Goal: Navigation & Orientation: Find specific page/section

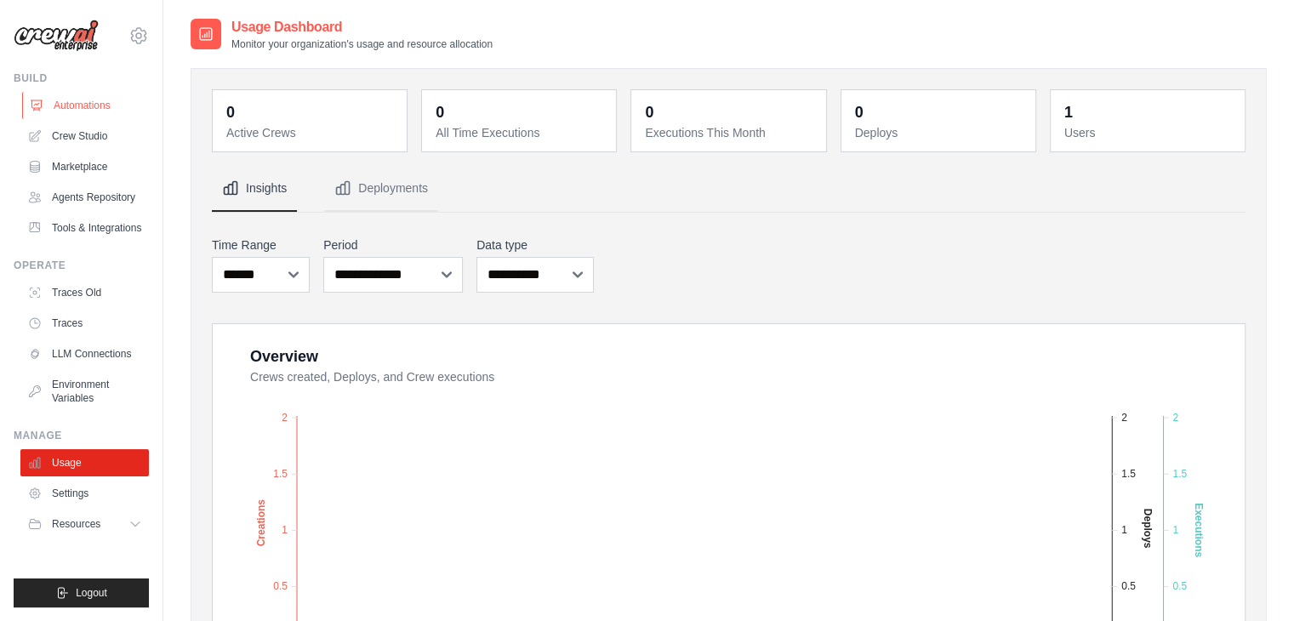
click at [93, 108] on link "Automations" at bounding box center [86, 105] width 128 height 27
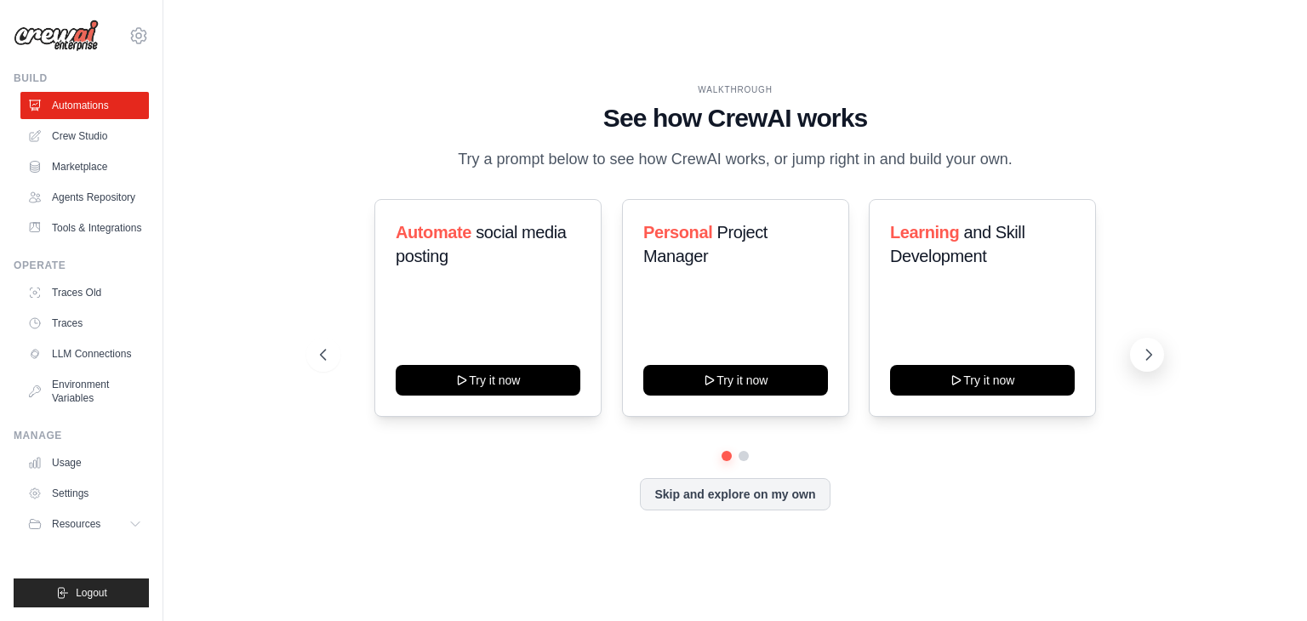
click at [1145, 363] on icon at bounding box center [1148, 354] width 17 height 17
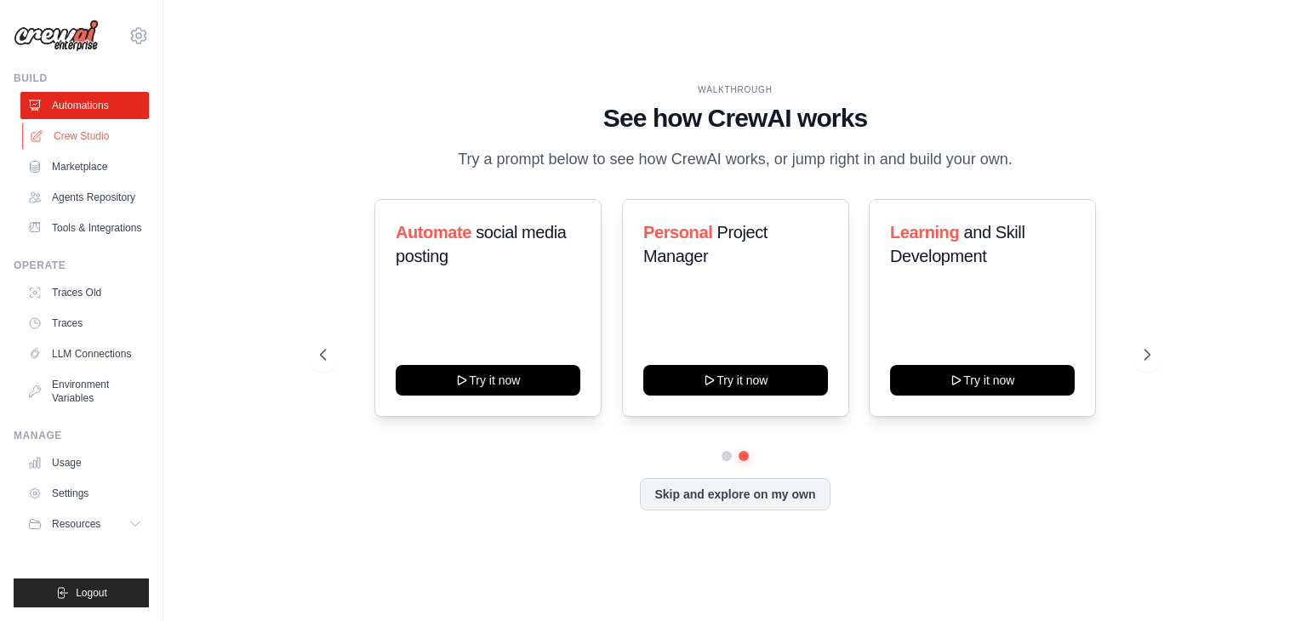
click at [68, 136] on link "Crew Studio" at bounding box center [86, 136] width 128 height 27
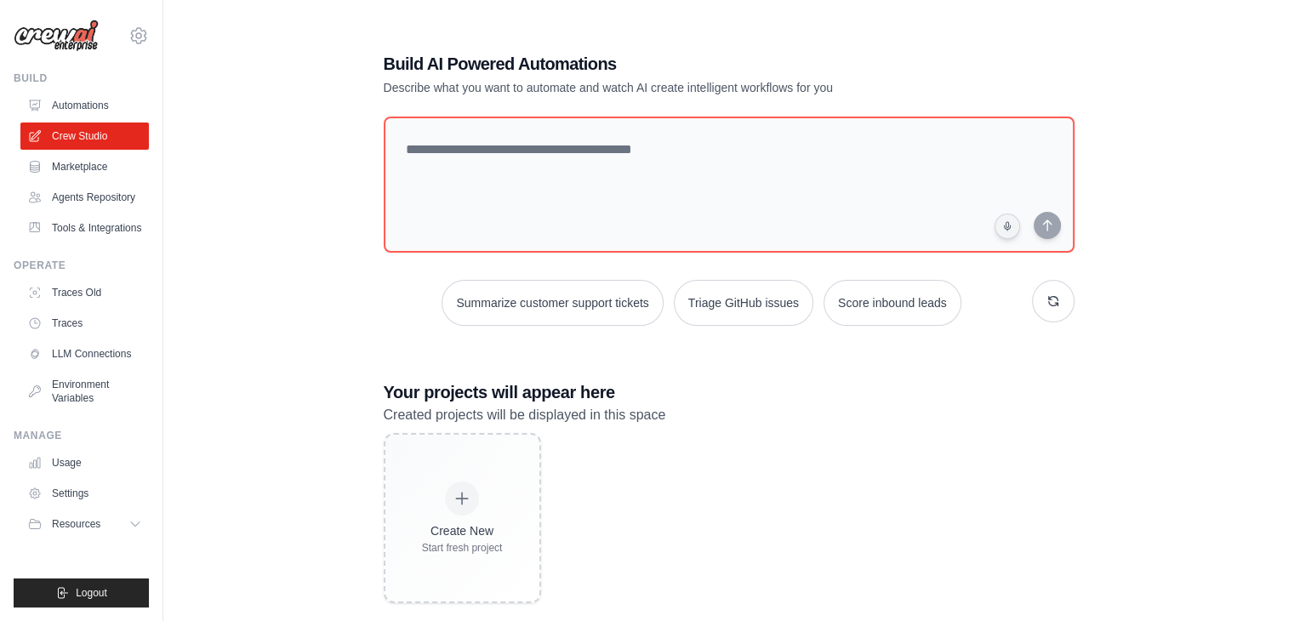
scroll to position [34, 0]
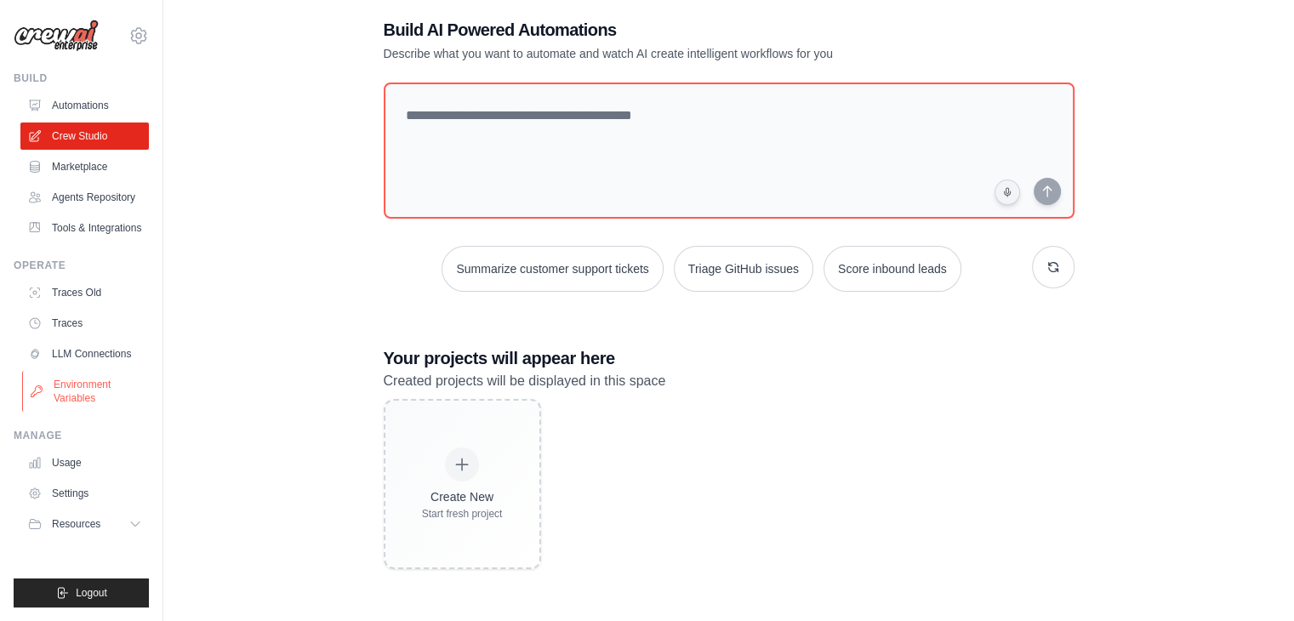
click at [54, 407] on link "Environment Variables" at bounding box center [86, 391] width 128 height 41
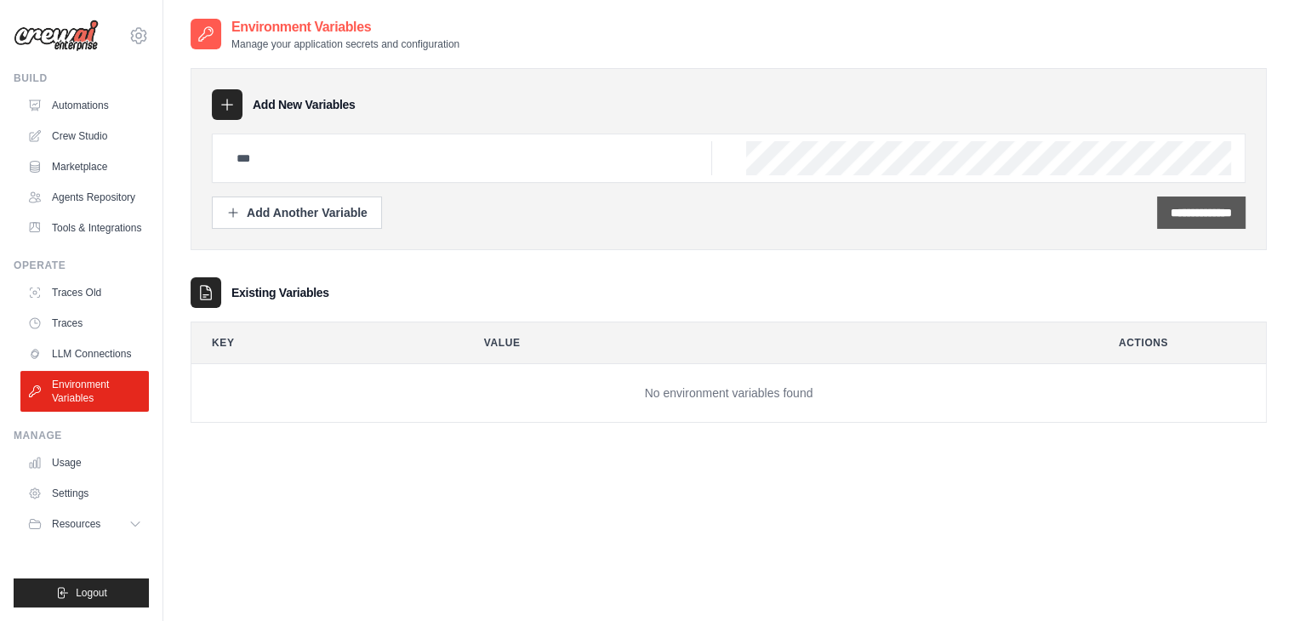
click at [1171, 204] on input "**********" at bounding box center [1201, 212] width 61 height 17
click at [1070, 239] on div "**********" at bounding box center [729, 159] width 1076 height 182
click at [114, 365] on link "LLM Connections" at bounding box center [86, 353] width 128 height 27
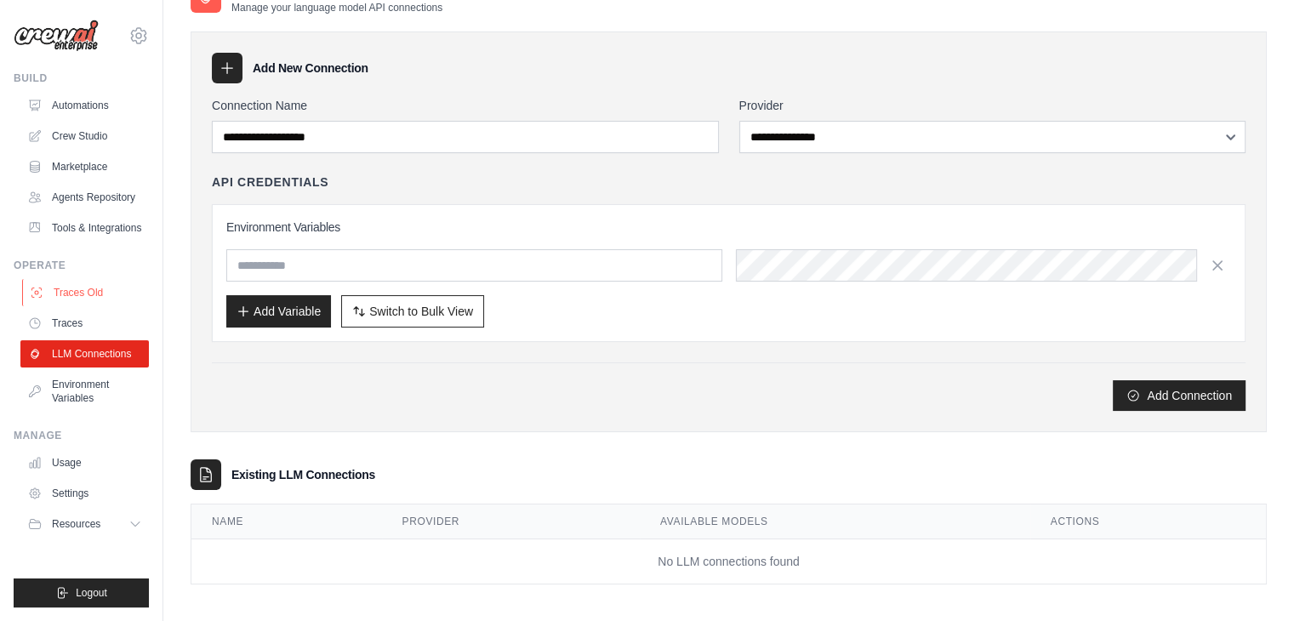
scroll to position [42, 0]
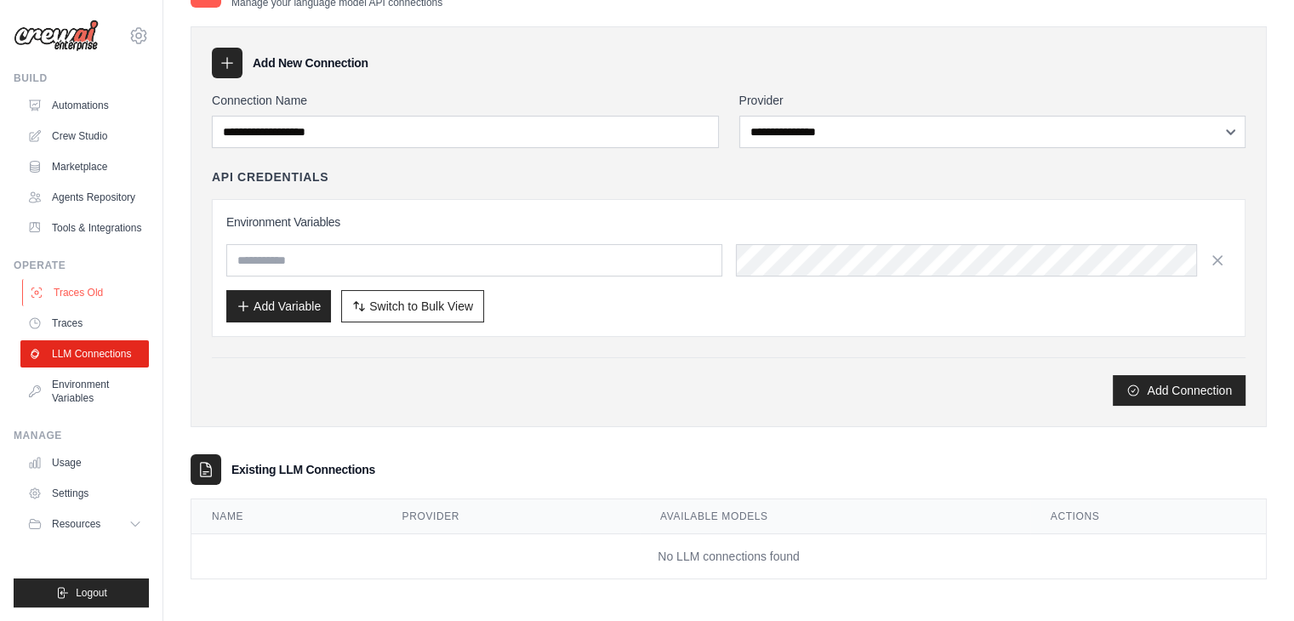
click at [114, 306] on link "Traces Old" at bounding box center [86, 292] width 128 height 27
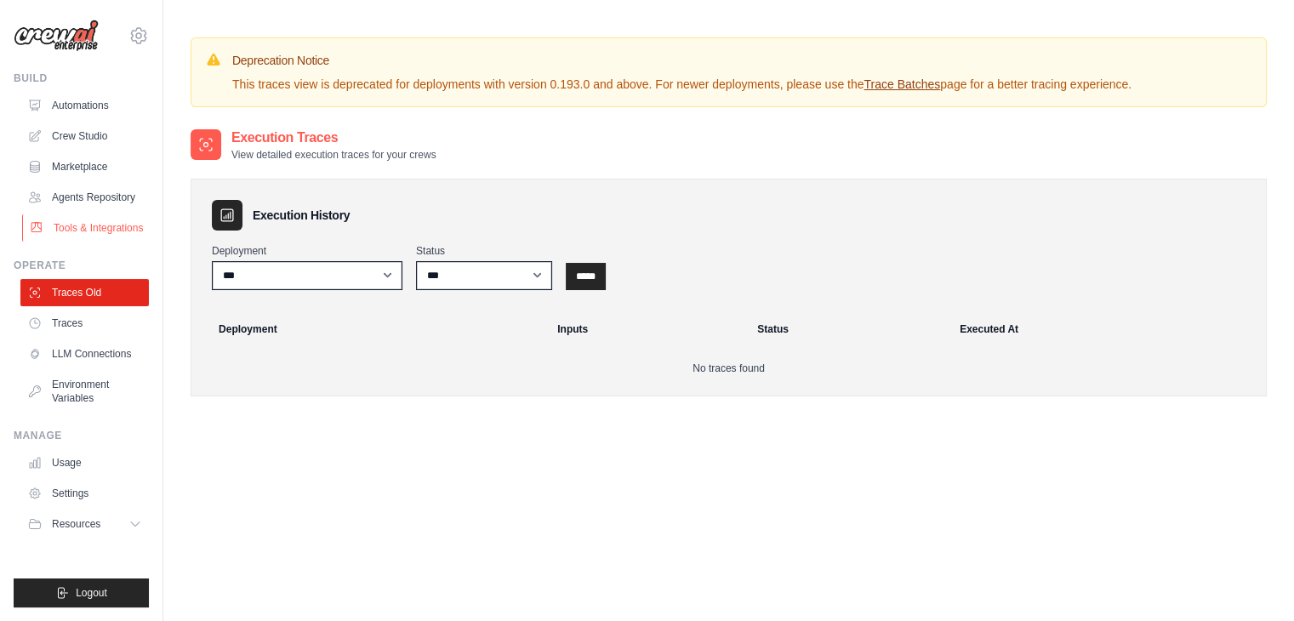
click at [94, 239] on link "Tools & Integrations" at bounding box center [86, 227] width 128 height 27
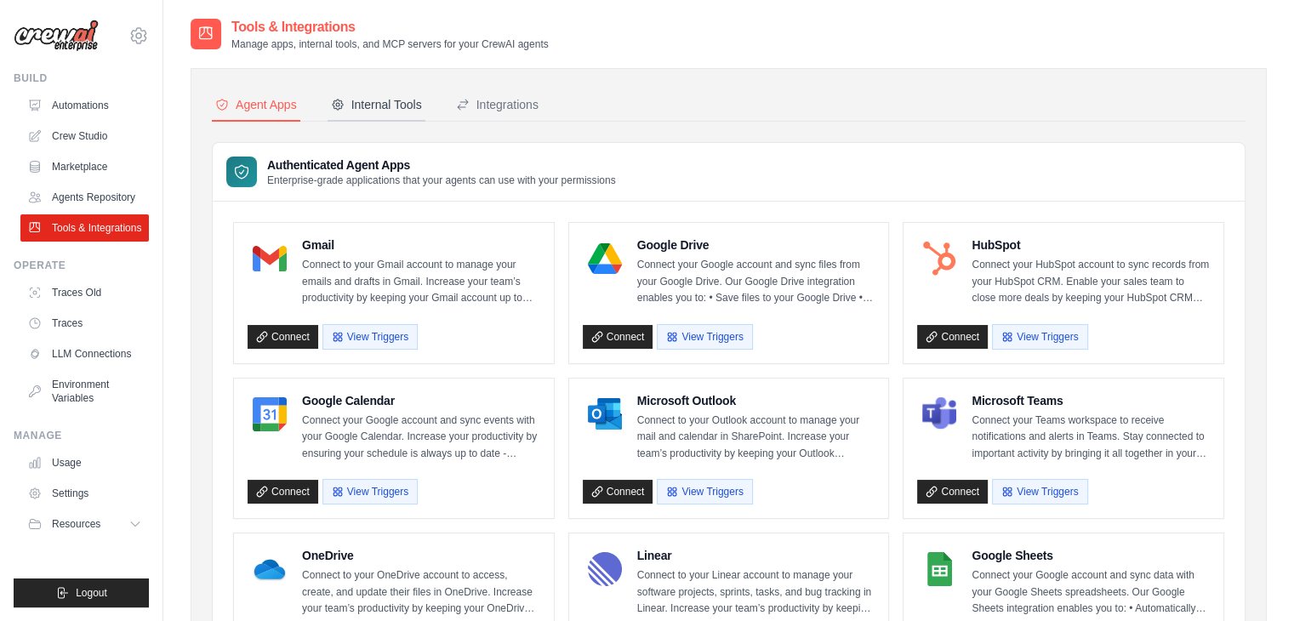
click at [400, 100] on div "Internal Tools" at bounding box center [376, 104] width 91 height 17
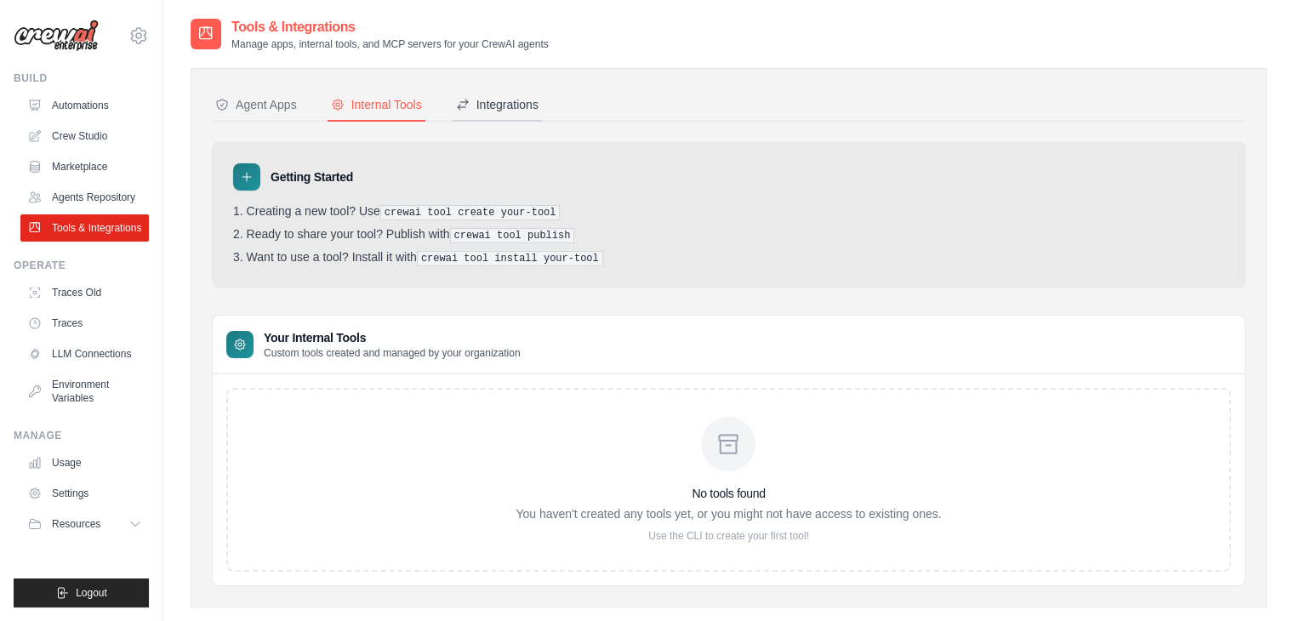
click at [514, 97] on div "Integrations" at bounding box center [497, 104] width 83 height 17
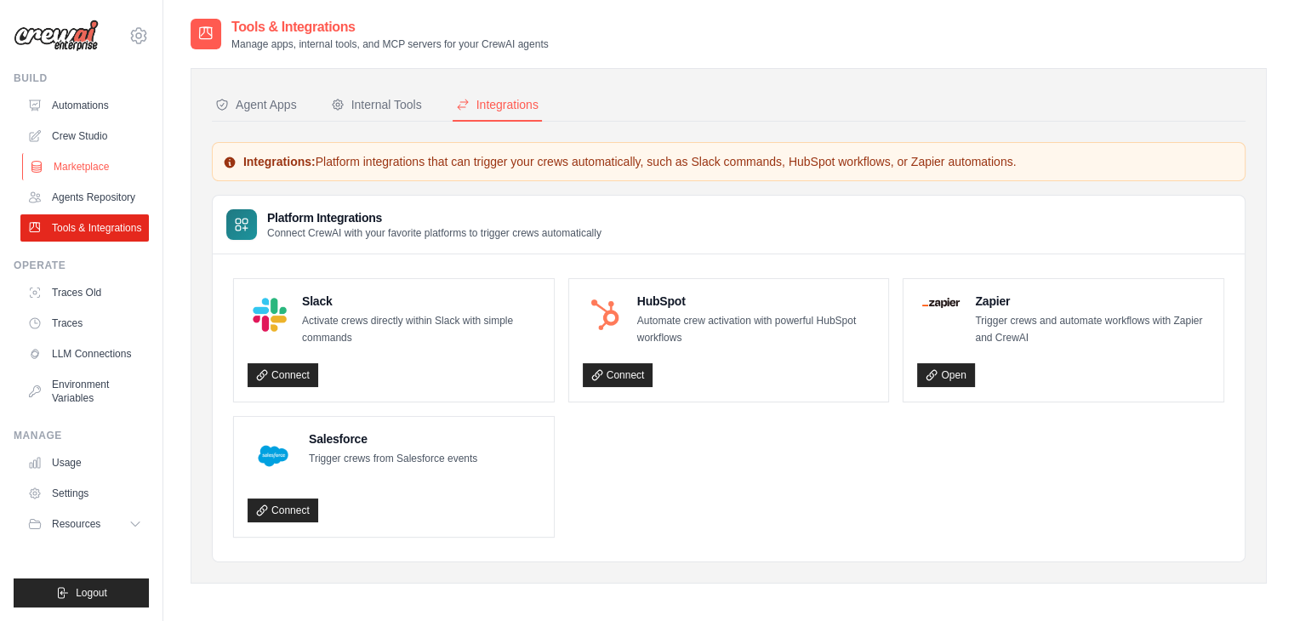
click at [99, 164] on link "Marketplace" at bounding box center [86, 166] width 128 height 27
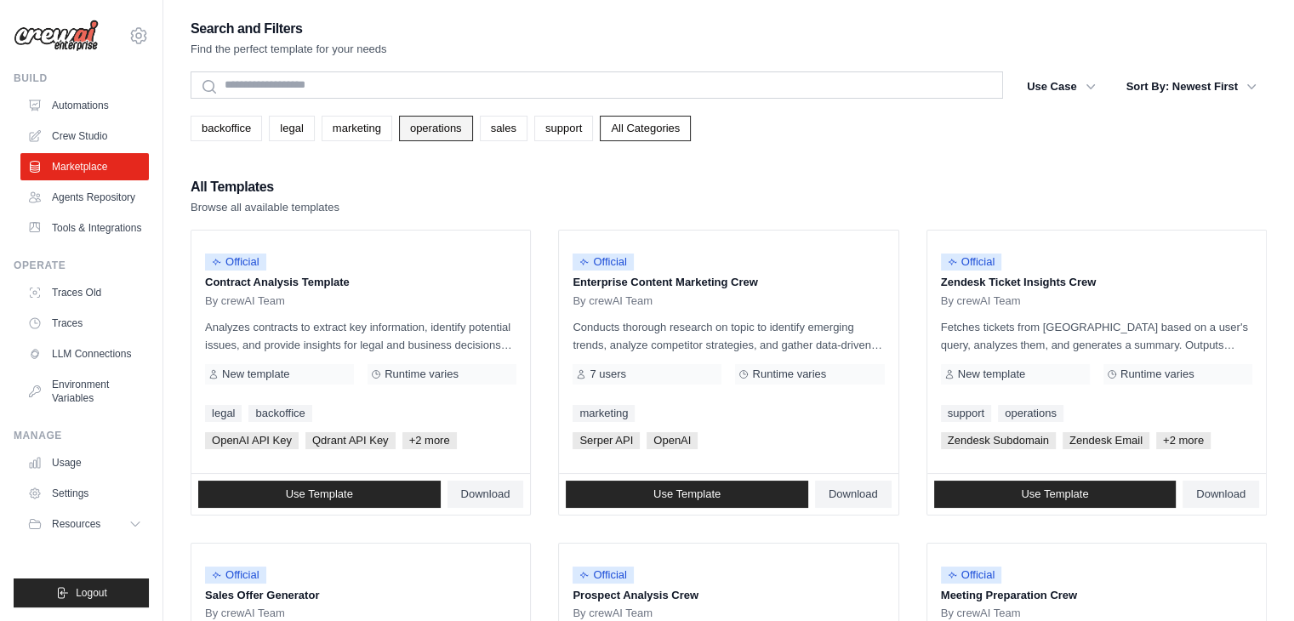
click at [432, 140] on link "operations" at bounding box center [436, 129] width 74 height 26
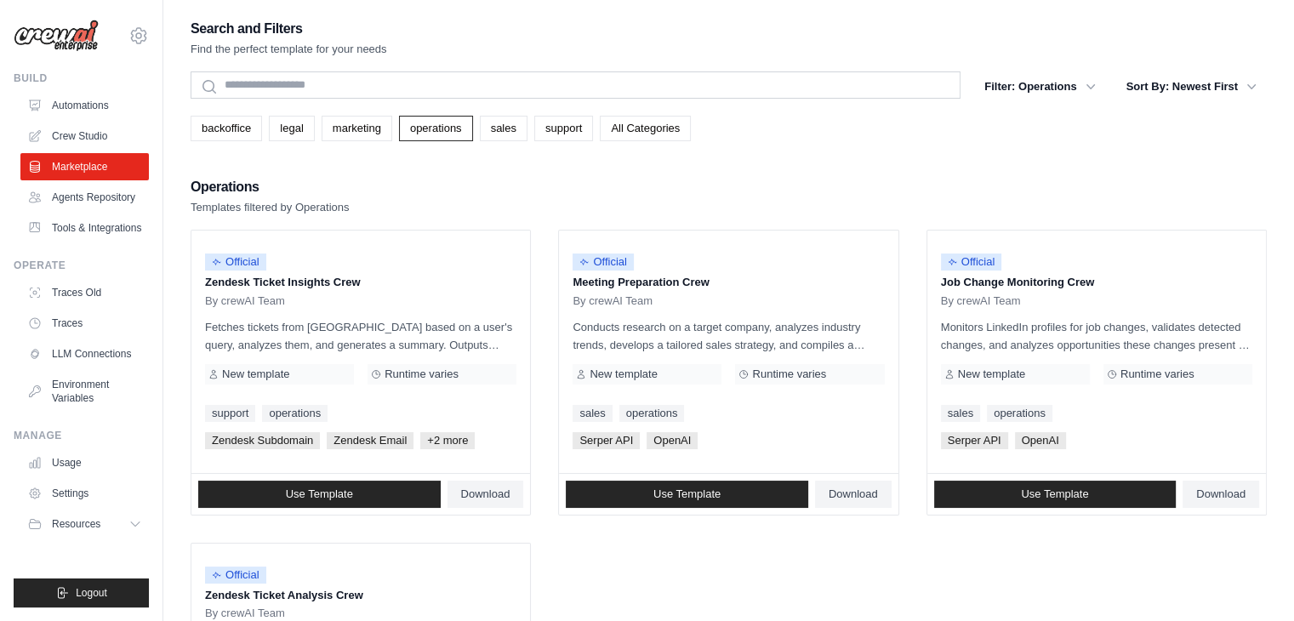
click at [531, 140] on div "Search and Filters Find the perfect template for your needs Search Filter: Oper…" at bounding box center [729, 423] width 1076 height 812
click at [528, 131] on link "sales" at bounding box center [504, 129] width 48 height 26
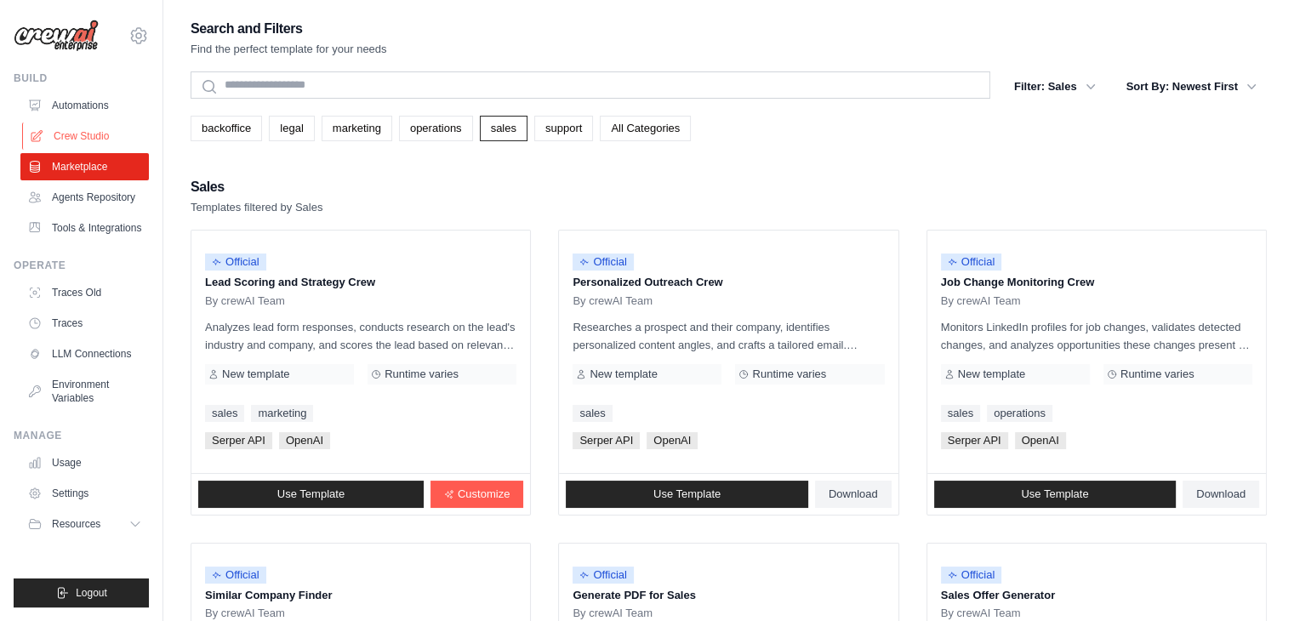
click at [85, 134] on link "Crew Studio" at bounding box center [86, 136] width 128 height 27
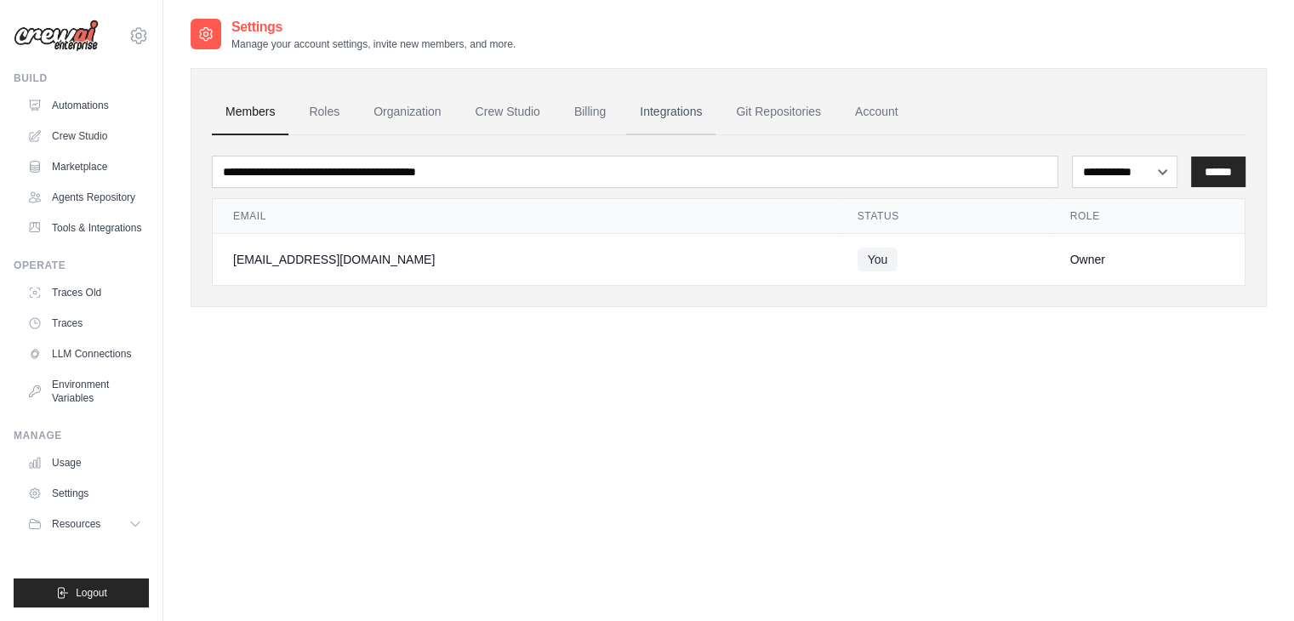
click at [710, 111] on link "Integrations" at bounding box center [670, 112] width 89 height 46
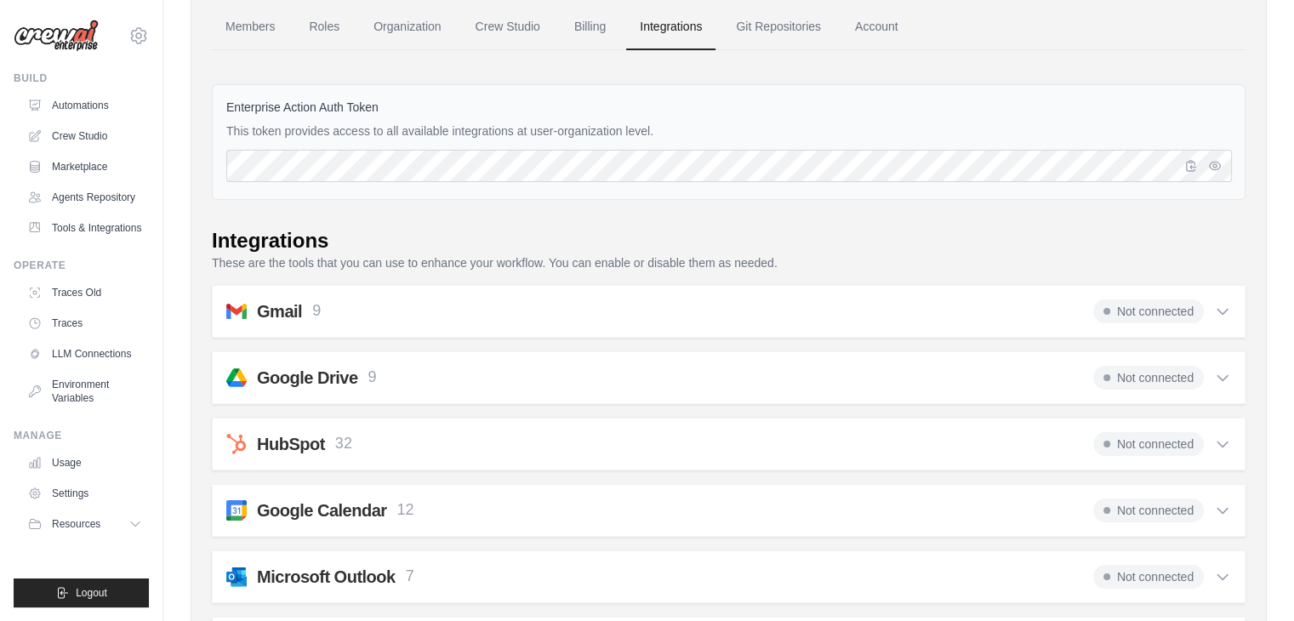
scroll to position [87, 0]
click at [1190, 163] on icon "button" at bounding box center [1190, 163] width 9 height 10
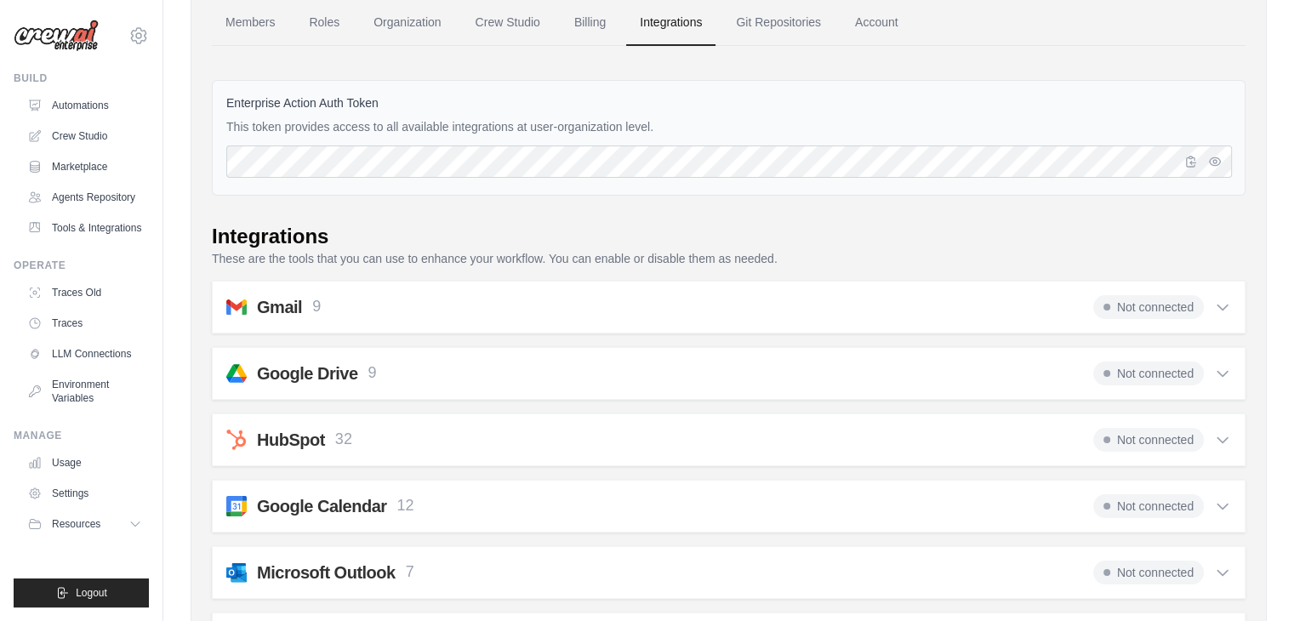
scroll to position [0, 0]
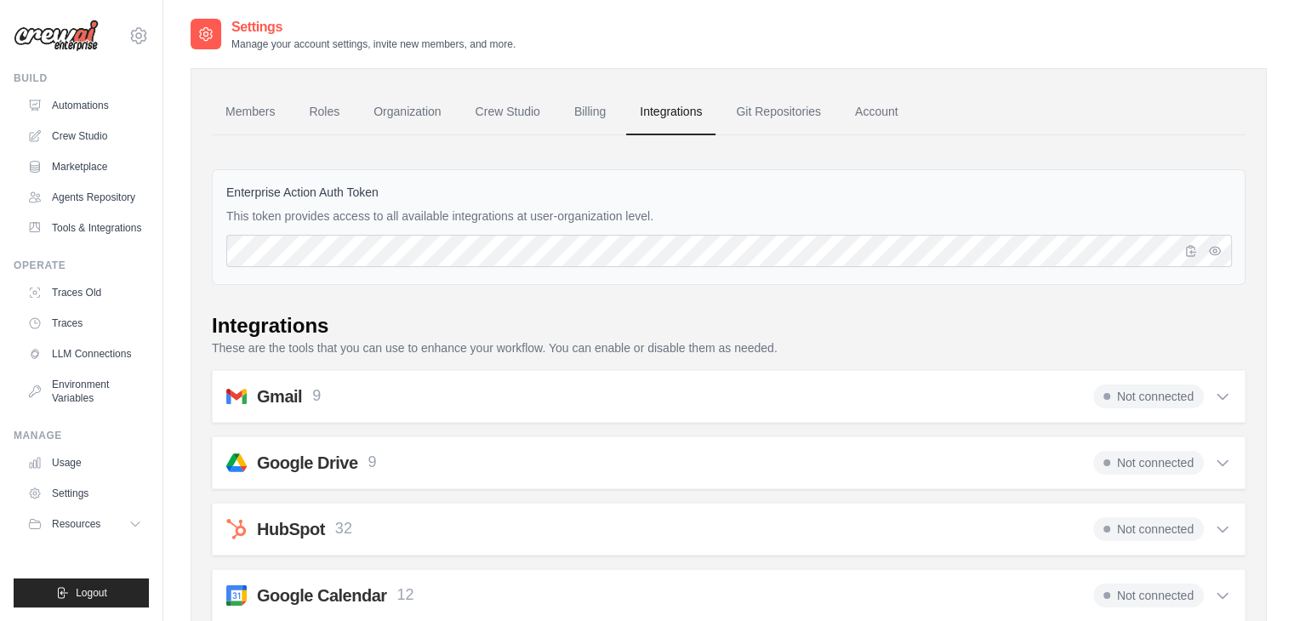
drag, startPoint x: 225, startPoint y: 191, endPoint x: 693, endPoint y: 213, distance: 467.6
click at [693, 213] on div "Enterprise Action Auth Token This token provides access to all available integr…" at bounding box center [729, 227] width 1034 height 116
copy div "Enterprise Action Auth Token This token provides access to all available integr…"
click at [85, 131] on link "Crew Studio" at bounding box center [86, 136] width 128 height 27
